Goal: Transaction & Acquisition: Purchase product/service

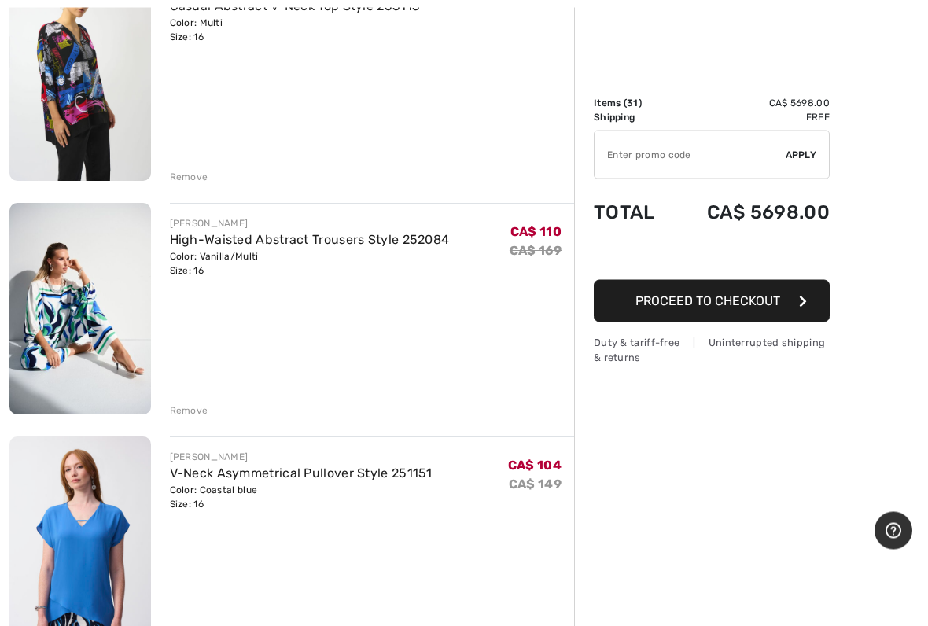
scroll to position [237, 0]
click at [190, 409] on div "Remove" at bounding box center [189, 410] width 39 height 14
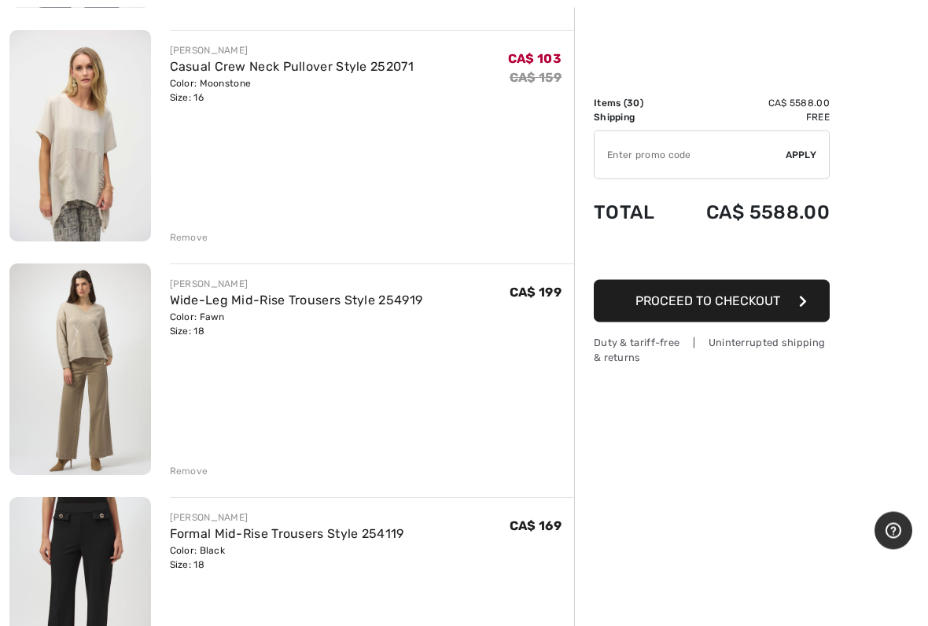
scroll to position [1109, 0]
click at [200, 235] on div "Remove" at bounding box center [189, 237] width 39 height 14
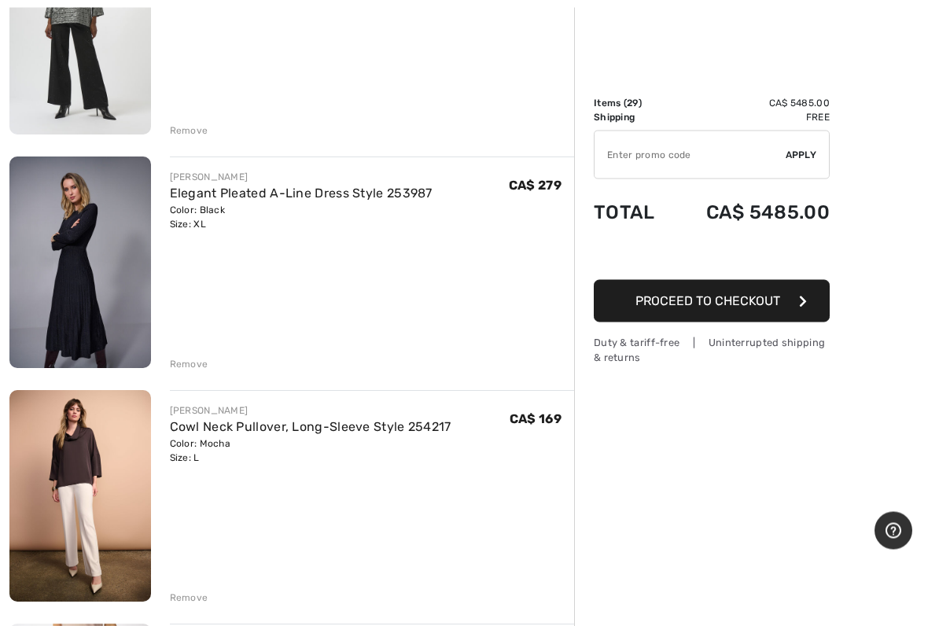
scroll to position [3084, 0]
click at [91, 460] on img at bounding box center [80, 495] width 142 height 211
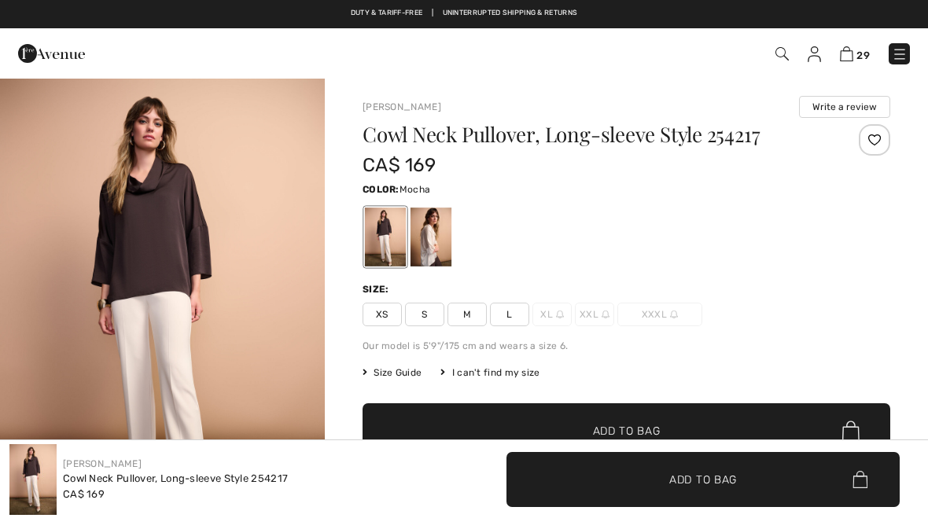
checkbox input "true"
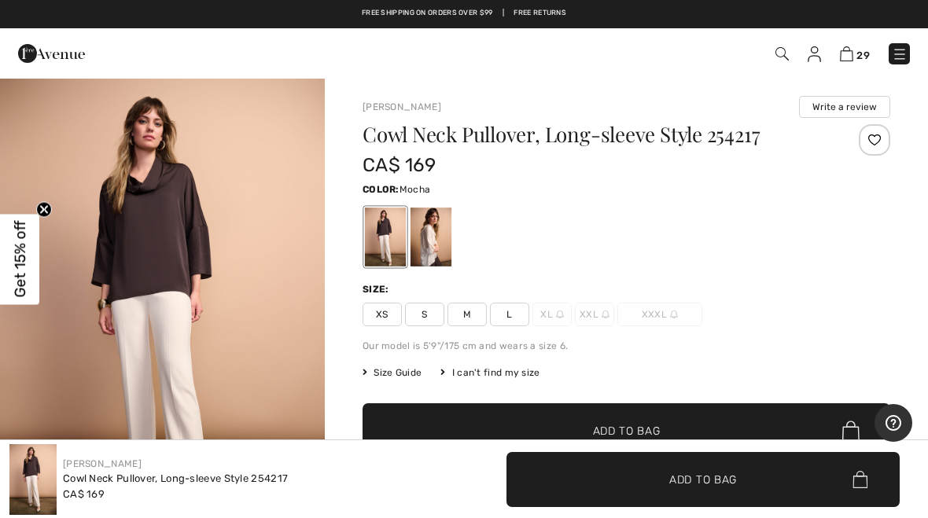
click at [392, 235] on div at bounding box center [385, 237] width 41 height 59
click at [392, 237] on div at bounding box center [385, 237] width 41 height 59
click at [174, 300] on img "1 / 5" at bounding box center [162, 320] width 325 height 487
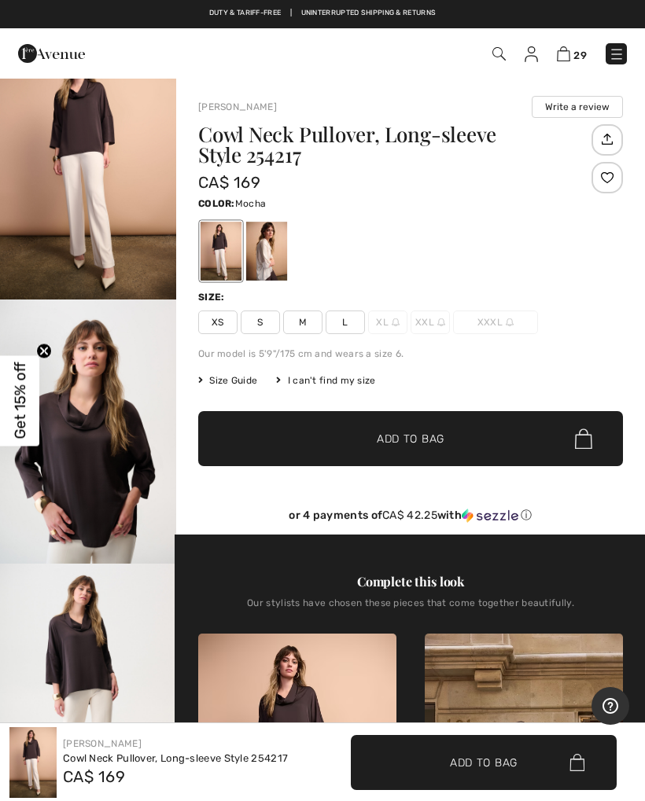
scroll to position [88, 0]
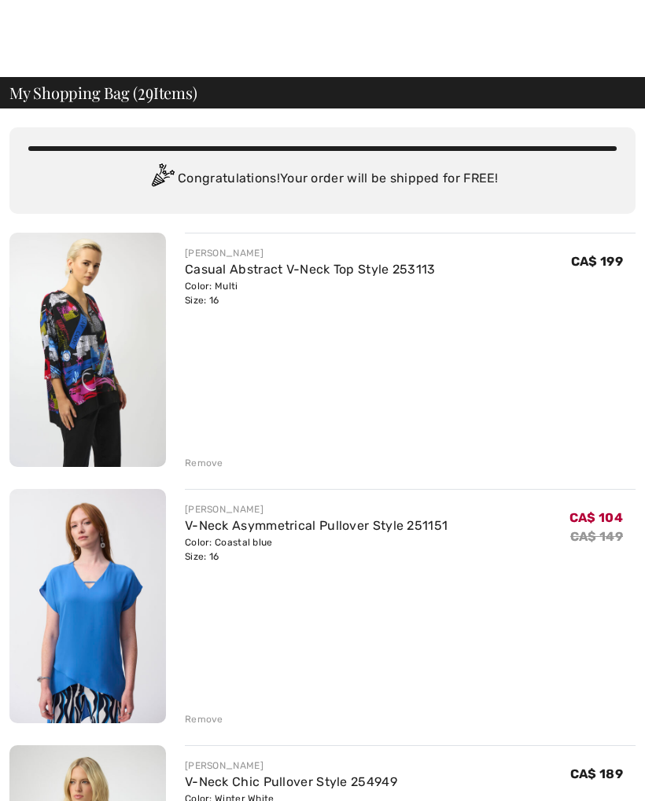
checkbox input "true"
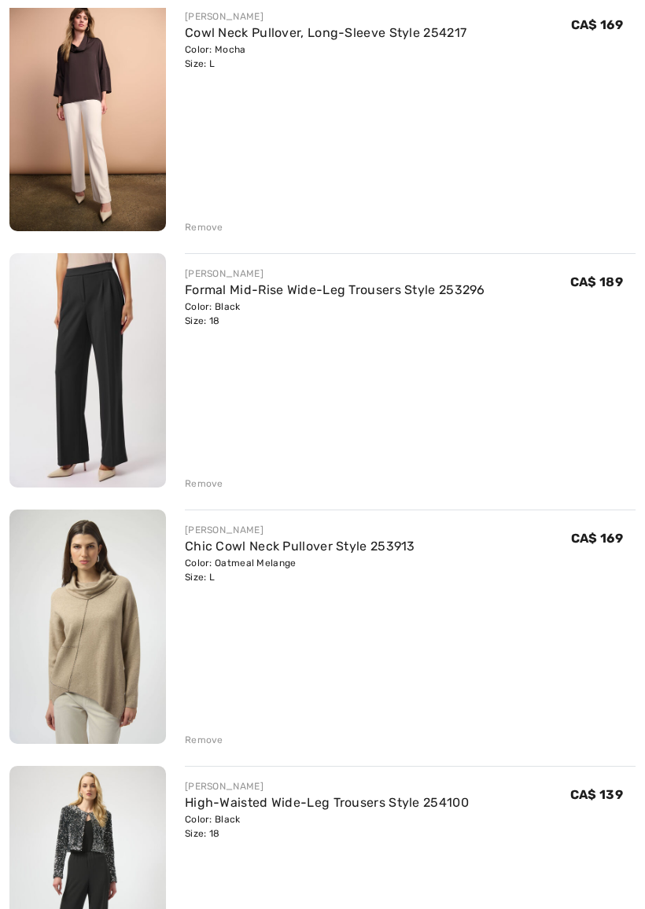
scroll to position [3826, 0]
click at [70, 660] on img at bounding box center [87, 626] width 156 height 234
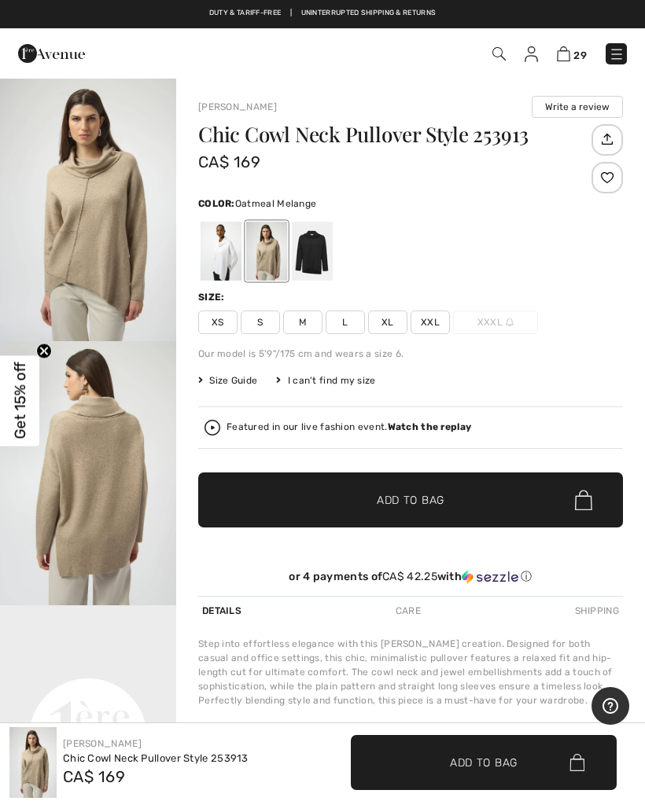
click at [206, 420] on img at bounding box center [212, 428] width 16 height 16
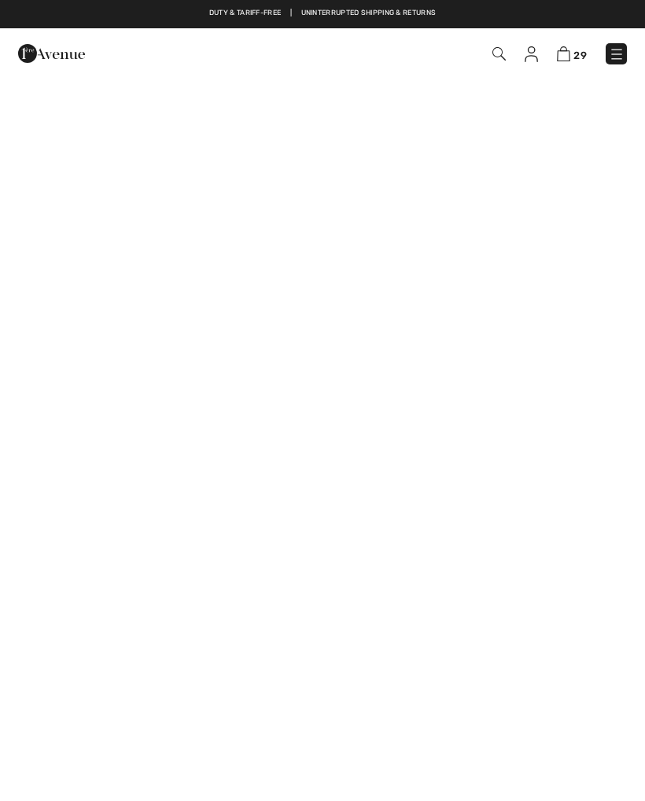
checkbox input "true"
click at [570, 50] on img at bounding box center [563, 53] width 13 height 15
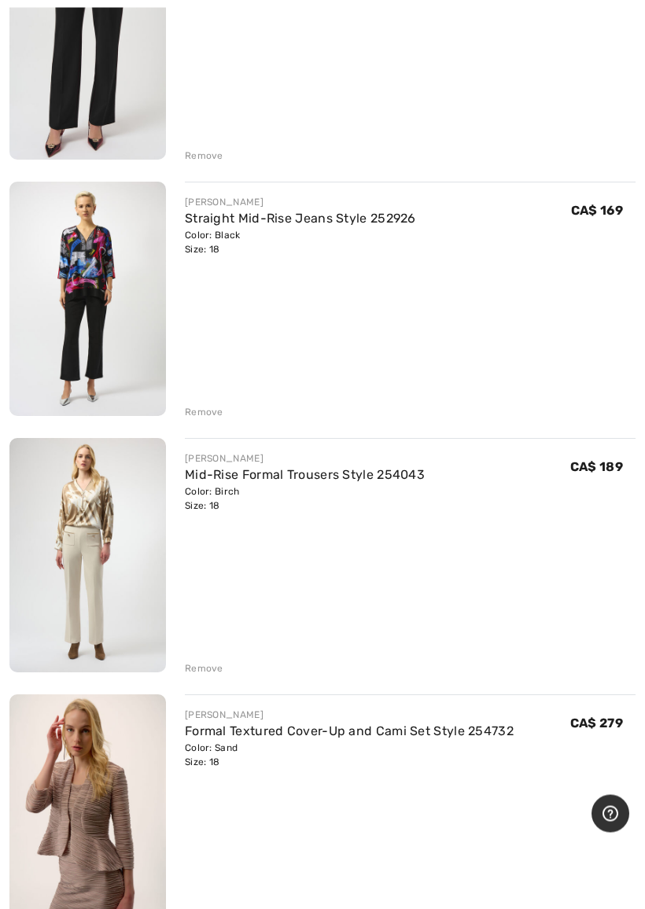
scroll to position [1589, 0]
click at [208, 629] on div "JOSEPH RIBKOFF Mid-Rise Formal Trousers Style 254043 Color: Birch Size: 18 Fina…" at bounding box center [410, 556] width 450 height 237
click at [193, 660] on div "Remove" at bounding box center [410, 666] width 450 height 17
click at [206, 644] on div "JOSEPH RIBKOFF Mid-Rise Formal Trousers Style 254043 Color: Birch Size: 18 Fina…" at bounding box center [410, 556] width 450 height 237
click at [211, 657] on div "JOSEPH RIBKOFF Mid-Rise Formal Trousers Style 254043 Color: Birch Size: 18 Fina…" at bounding box center [410, 556] width 450 height 237
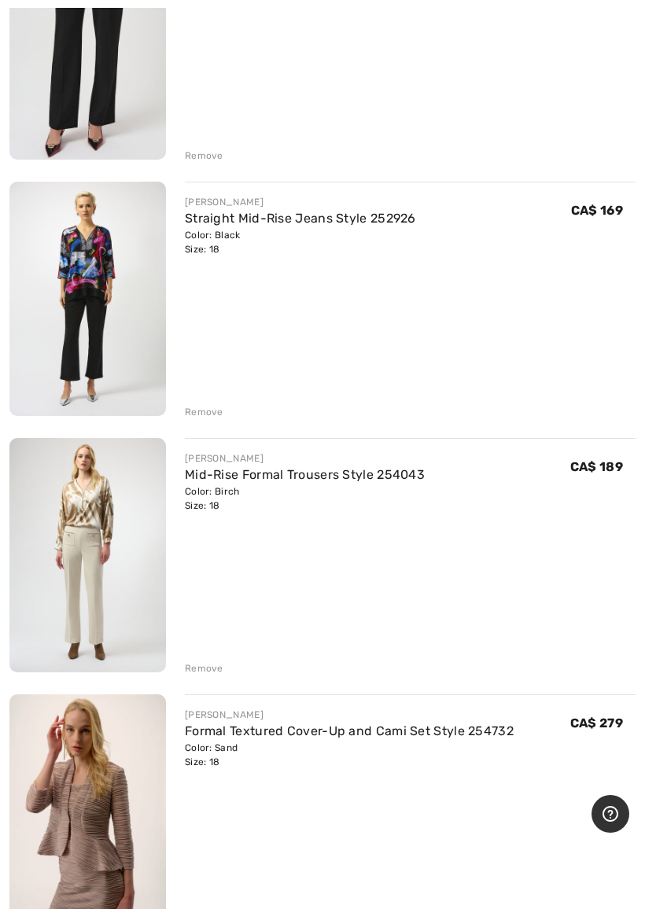
click at [205, 665] on div "Remove" at bounding box center [204, 668] width 39 height 14
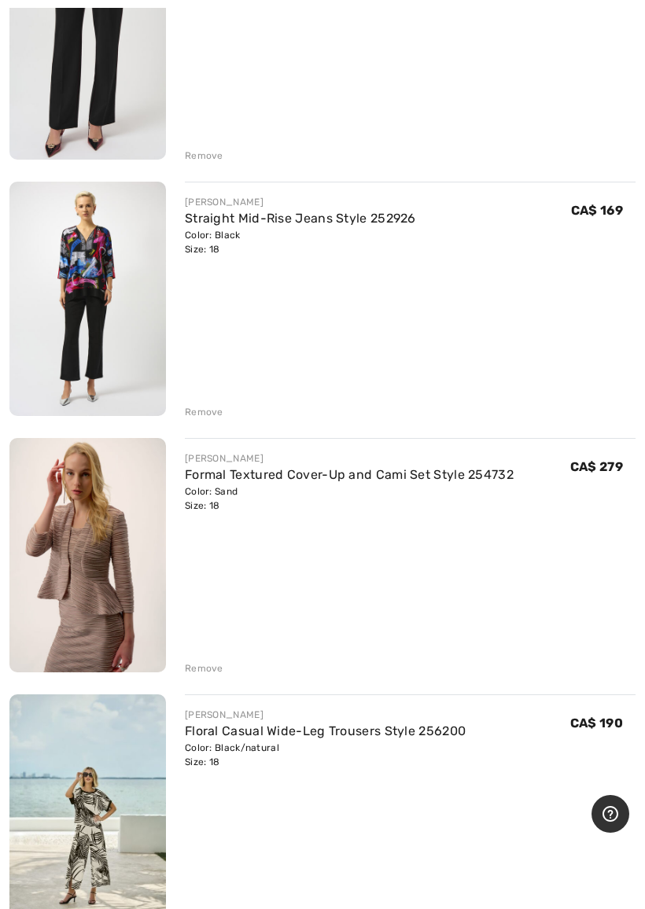
click at [207, 665] on div "Remove" at bounding box center [204, 668] width 39 height 14
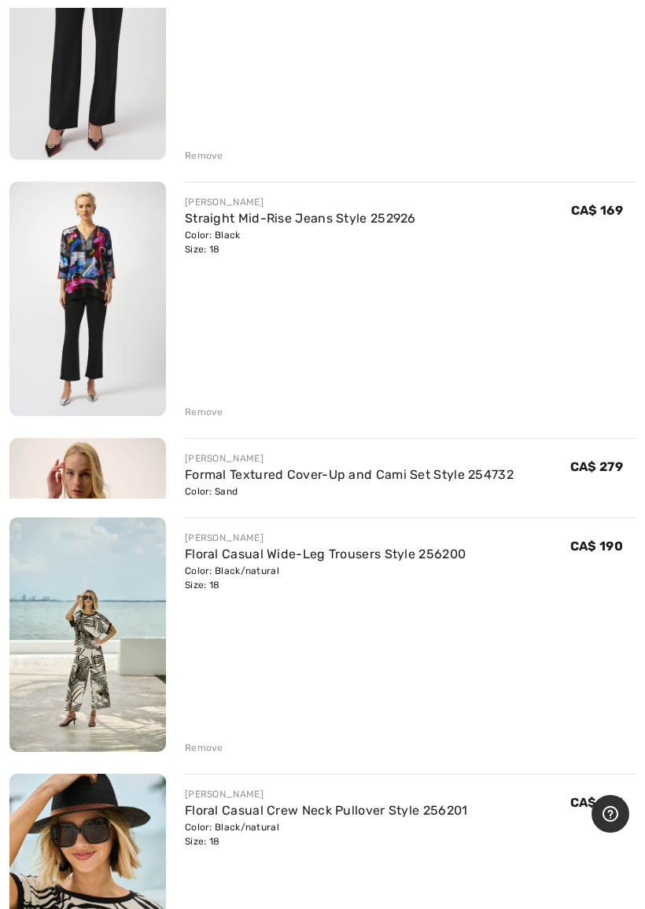
click at [206, 741] on div "Remove" at bounding box center [204, 748] width 39 height 14
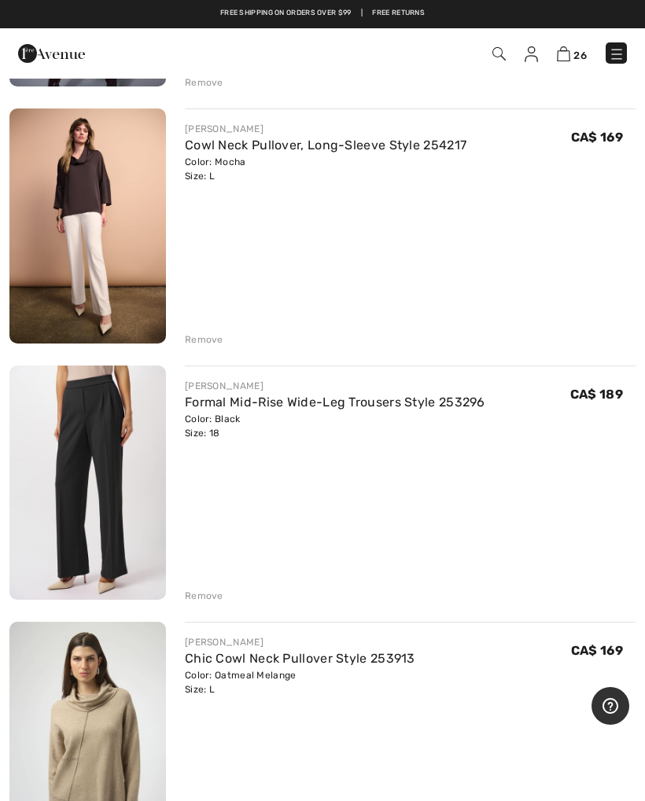
scroll to position [2944, 0]
